Goal: Find specific page/section: Find specific page/section

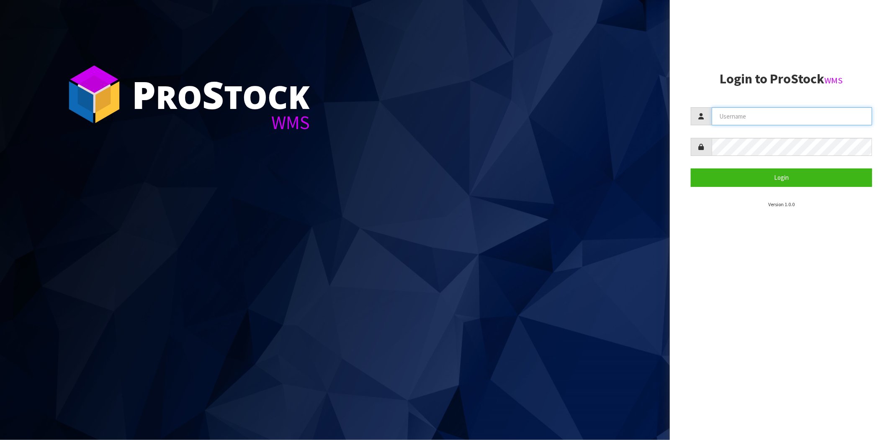
click at [736, 114] on input "text" at bounding box center [792, 116] width 160 height 18
type input "maji@cwl.co.nz"
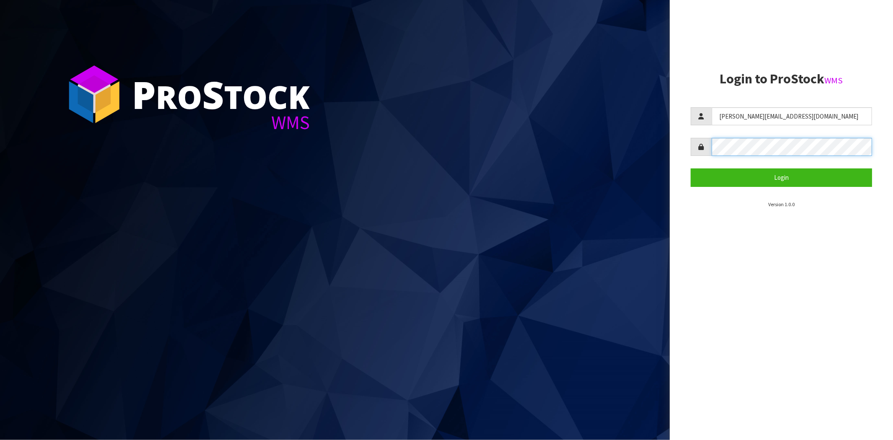
click at [691, 168] on button "Login" at bounding box center [781, 177] width 181 height 18
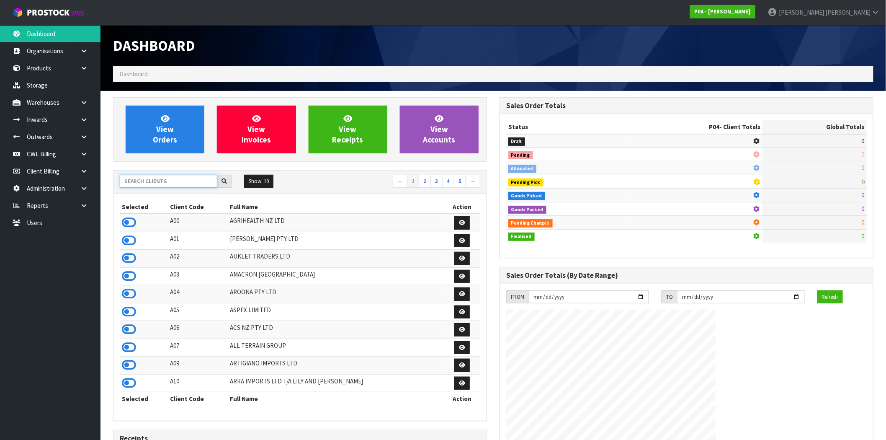
click at [172, 180] on input "text" at bounding box center [169, 181] width 98 height 13
click at [134, 220] on icon at bounding box center [129, 222] width 14 height 13
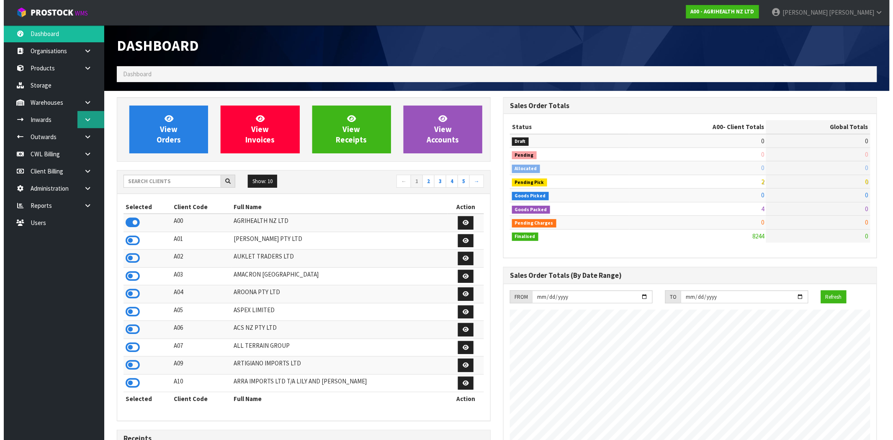
scroll to position [634, 387]
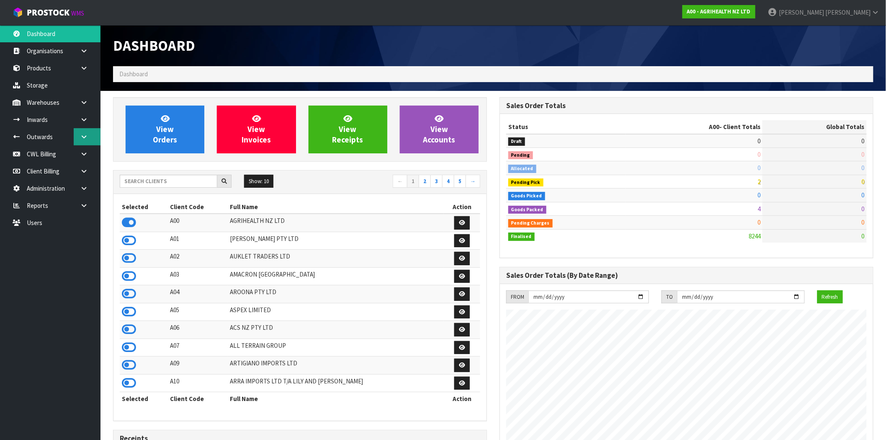
click at [85, 136] on icon at bounding box center [84, 137] width 8 height 6
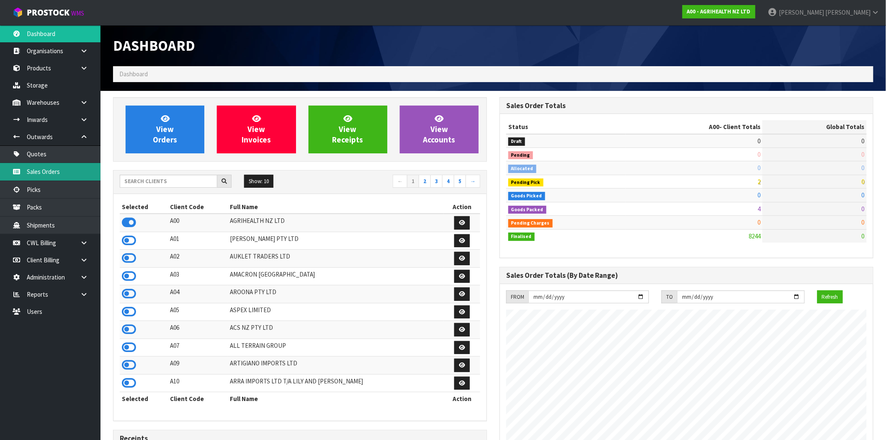
click at [61, 176] on link "Sales Orders" at bounding box center [50, 171] width 101 height 17
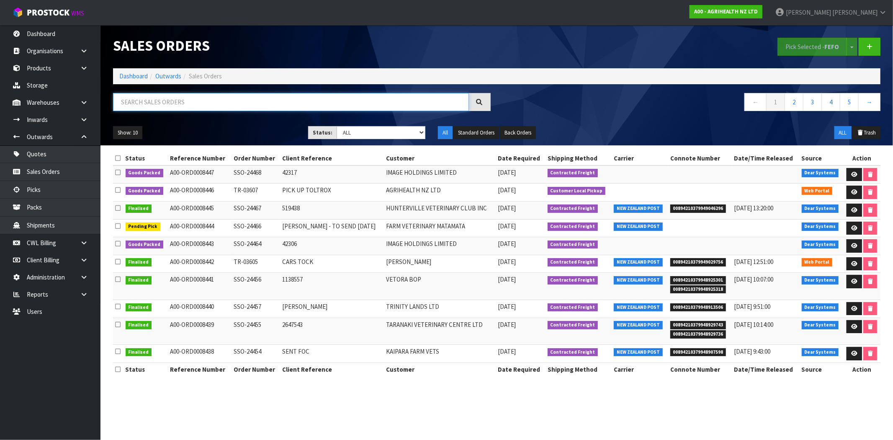
click at [172, 102] on input "text" at bounding box center [291, 102] width 356 height 18
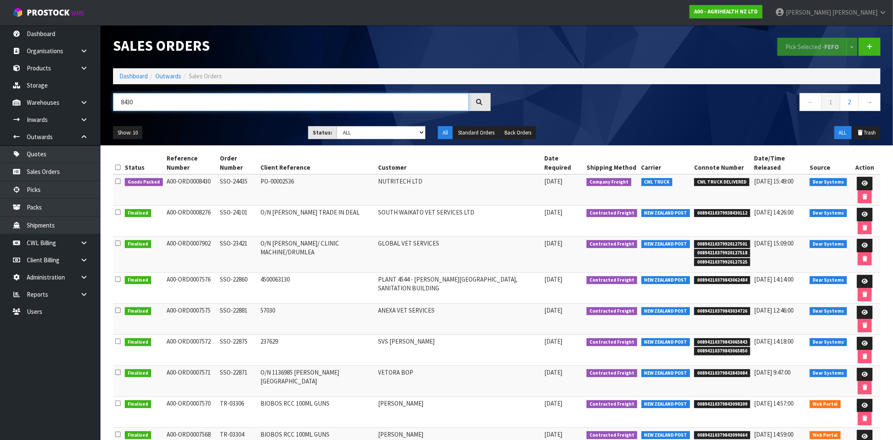
type input "8430"
